Goal: Information Seeking & Learning: Learn about a topic

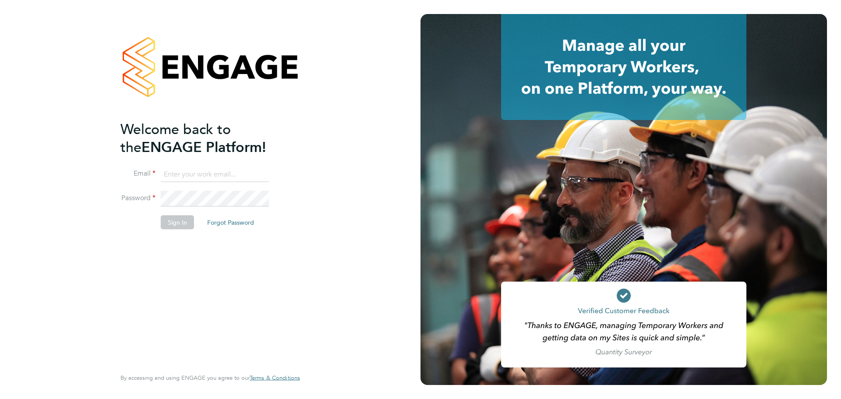
type input "[EMAIL_ADDRESS][DOMAIN_NAME]"
click at [187, 223] on button "Sign In" at bounding box center [177, 222] width 33 height 14
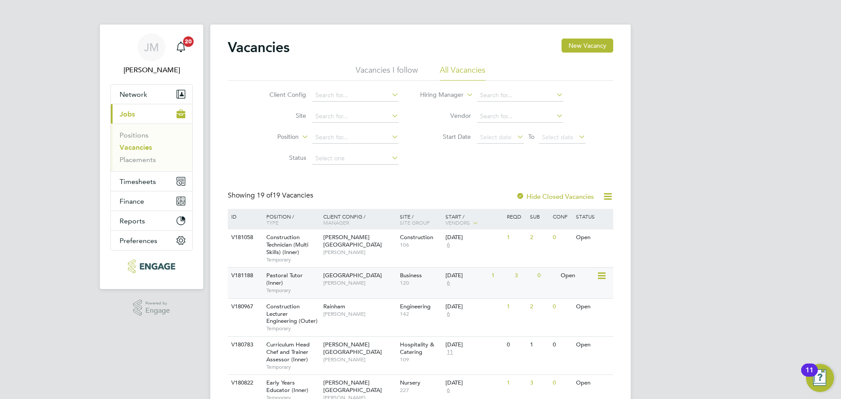
click at [377, 285] on span "Emma Wood" at bounding box center [359, 282] width 72 height 7
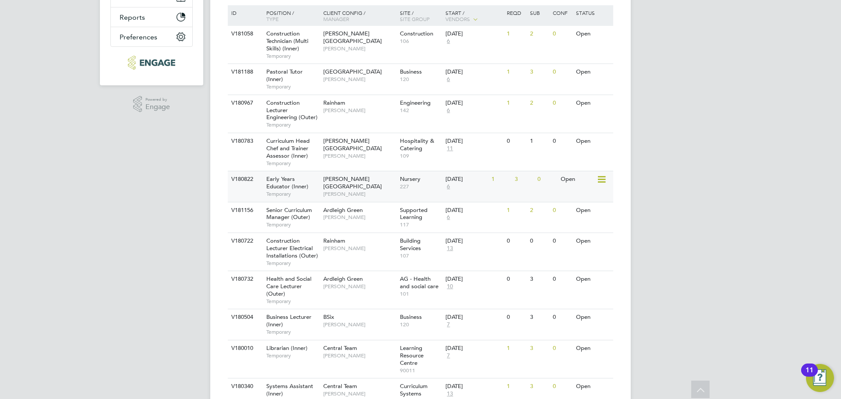
scroll to position [219, 0]
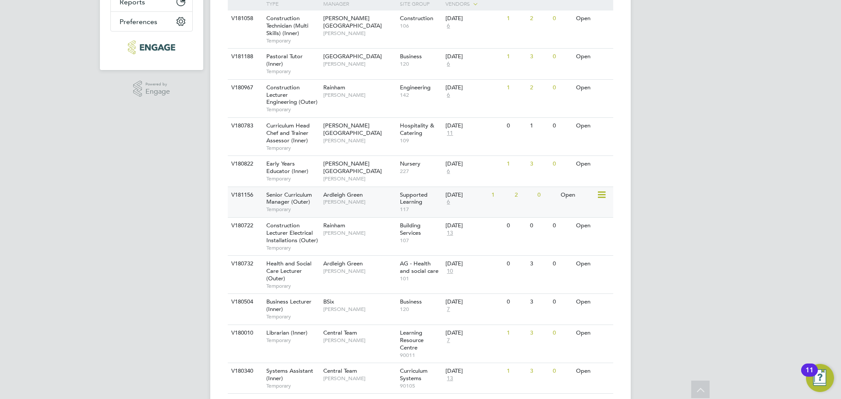
click at [356, 208] on div "Ardleigh Green Rachel Johnson" at bounding box center [359, 198] width 77 height 23
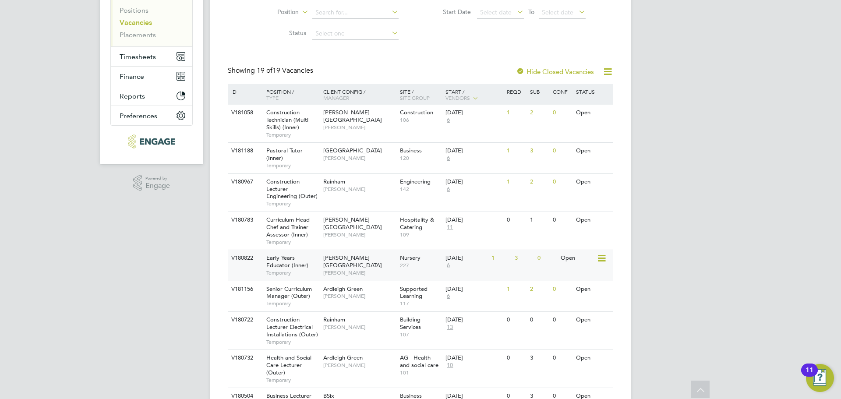
scroll to position [175, 0]
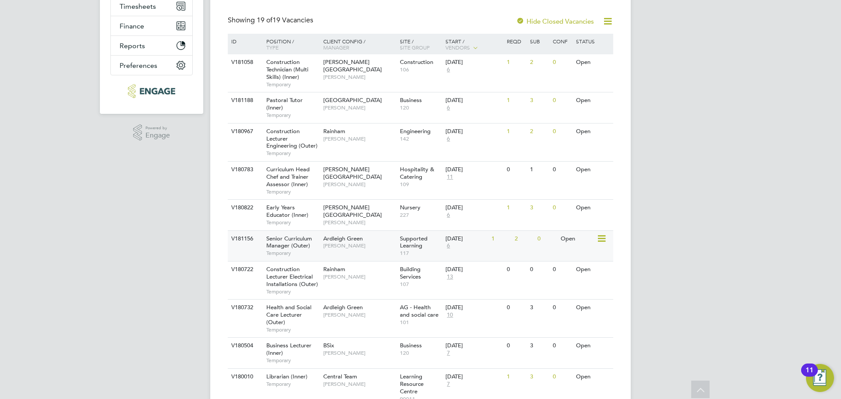
click at [367, 247] on span "Rachel Johnson" at bounding box center [359, 245] width 72 height 7
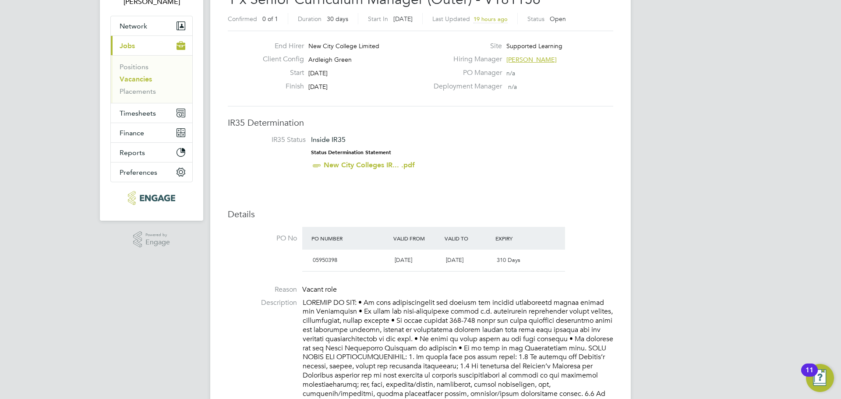
scroll to position [88, 0]
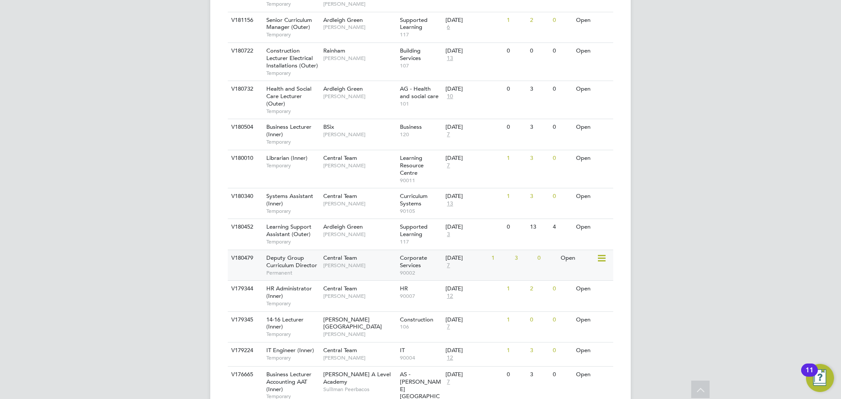
scroll to position [394, 0]
click at [331, 232] on span "[PERSON_NAME]" at bounding box center [359, 233] width 72 height 7
